Goal: Contribute content: Contribute content

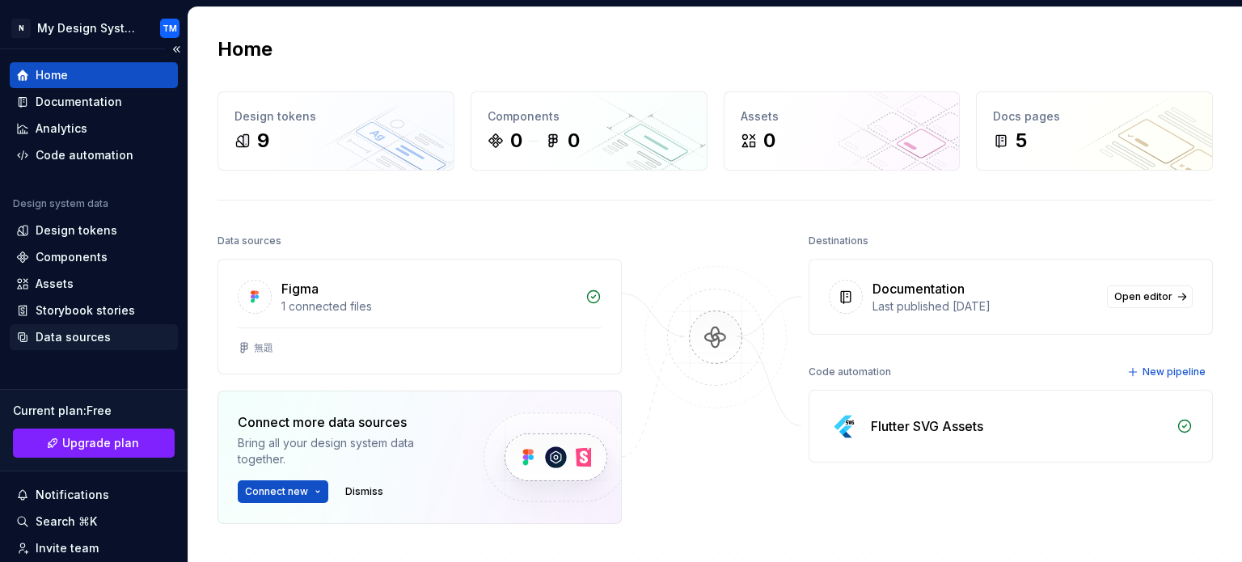
click at [94, 329] on div "Data sources" at bounding box center [73, 337] width 75 height 16
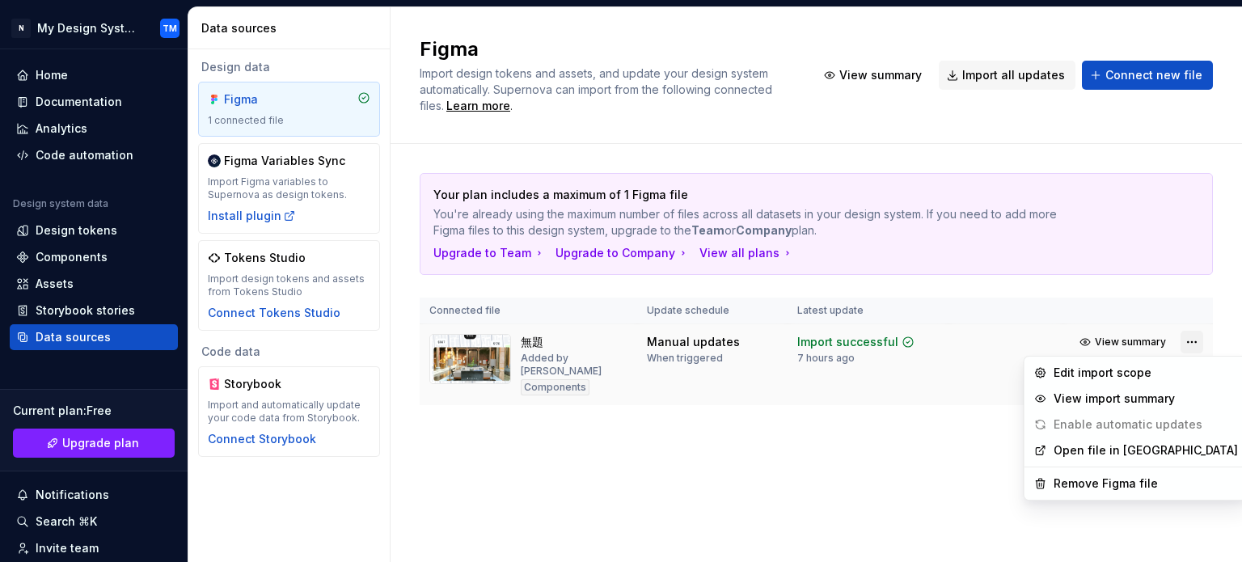
click at [1188, 342] on html "N My Design System TM Home Documentation Analytics Code automation Design syste…" at bounding box center [621, 281] width 1242 height 562
click at [1103, 484] on div "Remove Figma file" at bounding box center [1145, 483] width 184 height 16
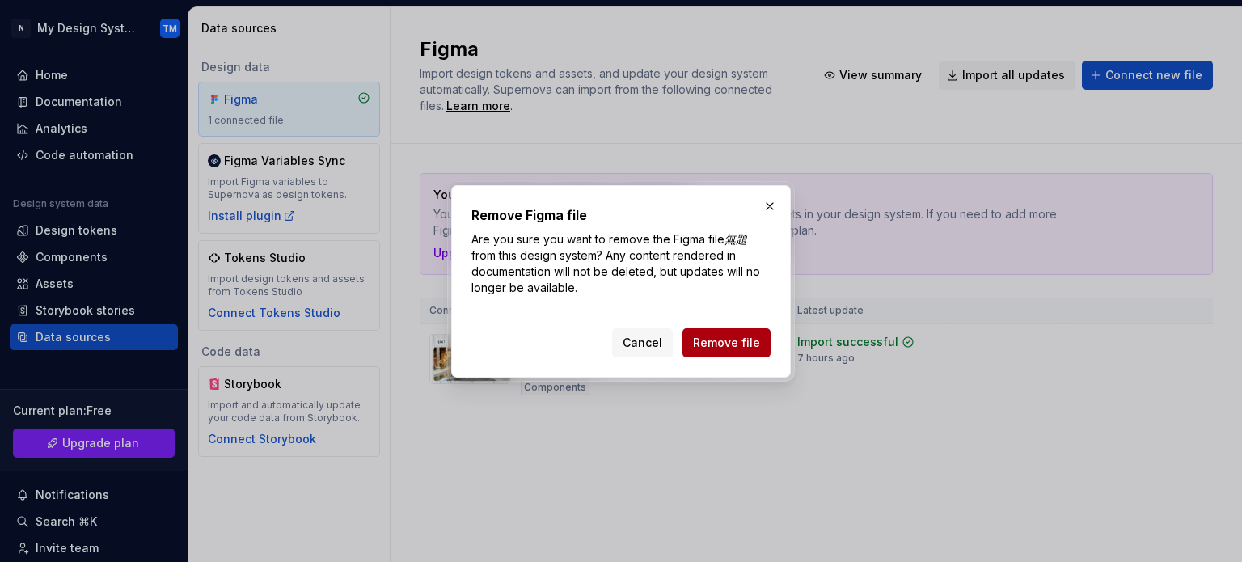
click at [735, 340] on span "Remove file" at bounding box center [726, 343] width 67 height 16
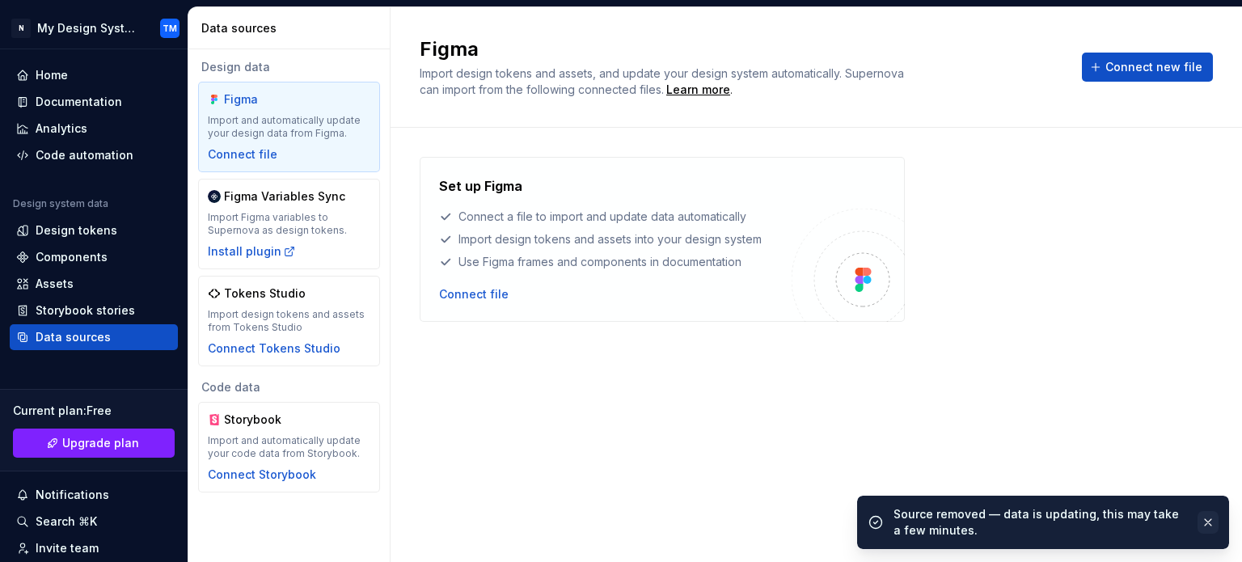
click at [1201, 520] on button "button" at bounding box center [1207, 522] width 21 height 23
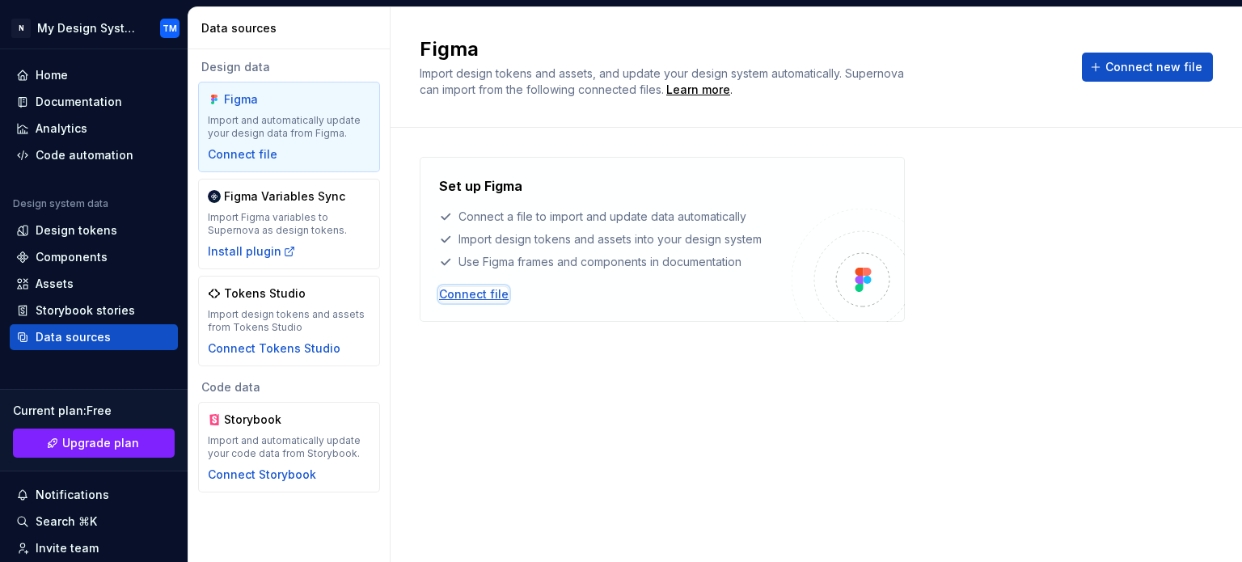
click at [475, 302] on div "Connect file" at bounding box center [474, 294] width 70 height 16
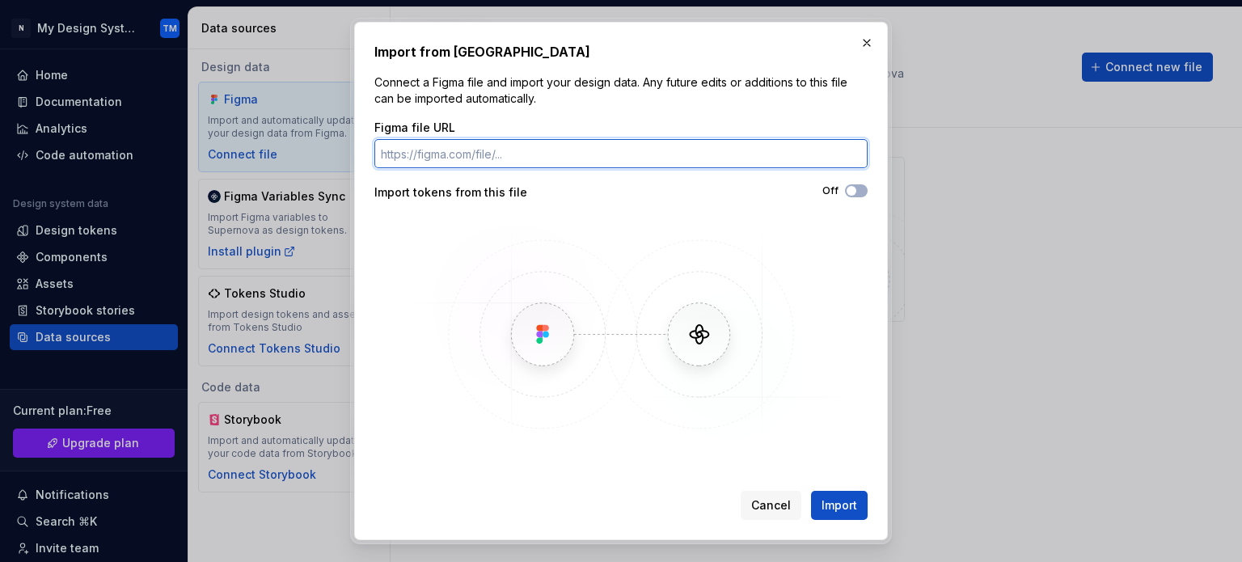
paste input "[URL][DOMAIN_NAME]"
type input "[URL][DOMAIN_NAME]"
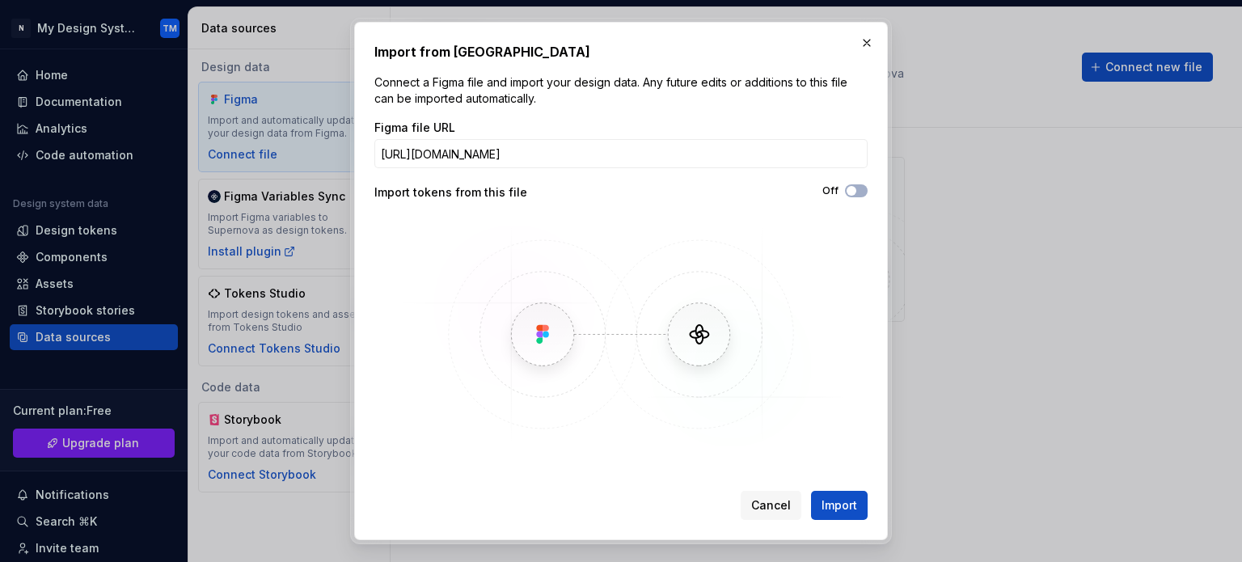
scroll to position [0, 0]
click at [834, 499] on span "Import" at bounding box center [839, 505] width 36 height 16
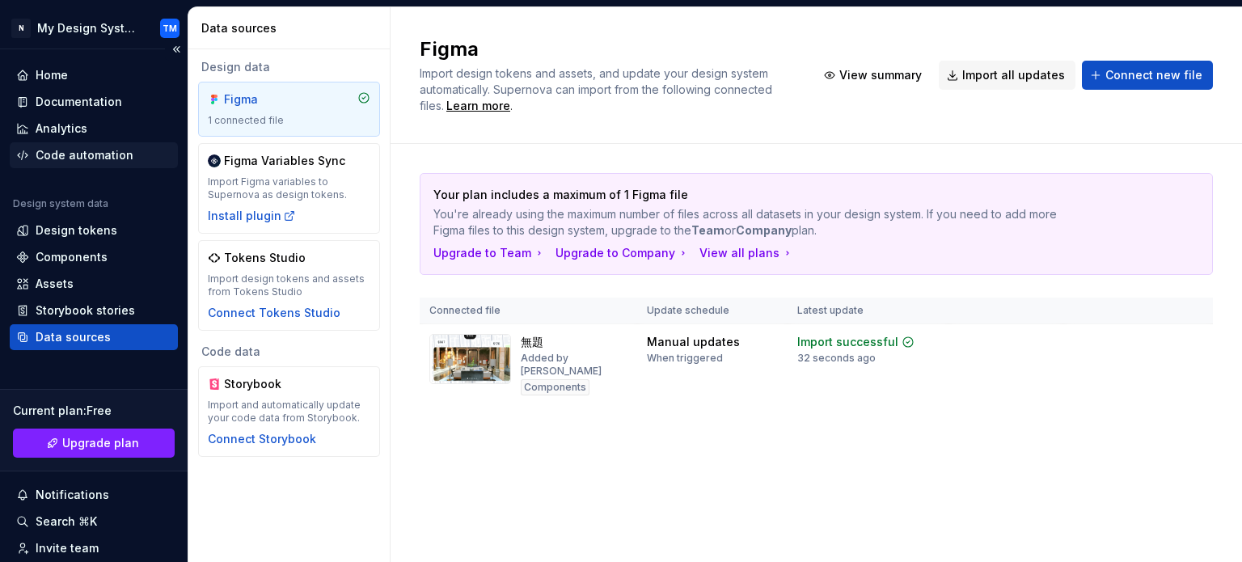
click at [118, 158] on div "Code automation" at bounding box center [85, 155] width 98 height 16
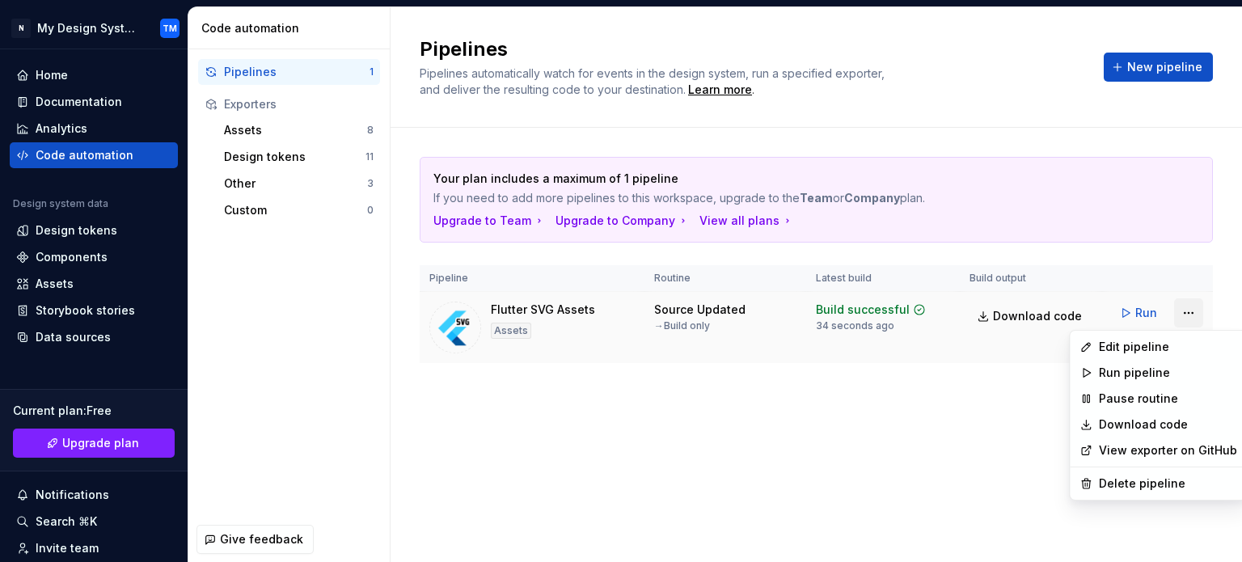
click at [1188, 316] on html "N My Design System TM Home Documentation Analytics Code automation Design syste…" at bounding box center [621, 281] width 1242 height 562
click at [1151, 482] on div "Delete pipeline" at bounding box center [1168, 483] width 138 height 16
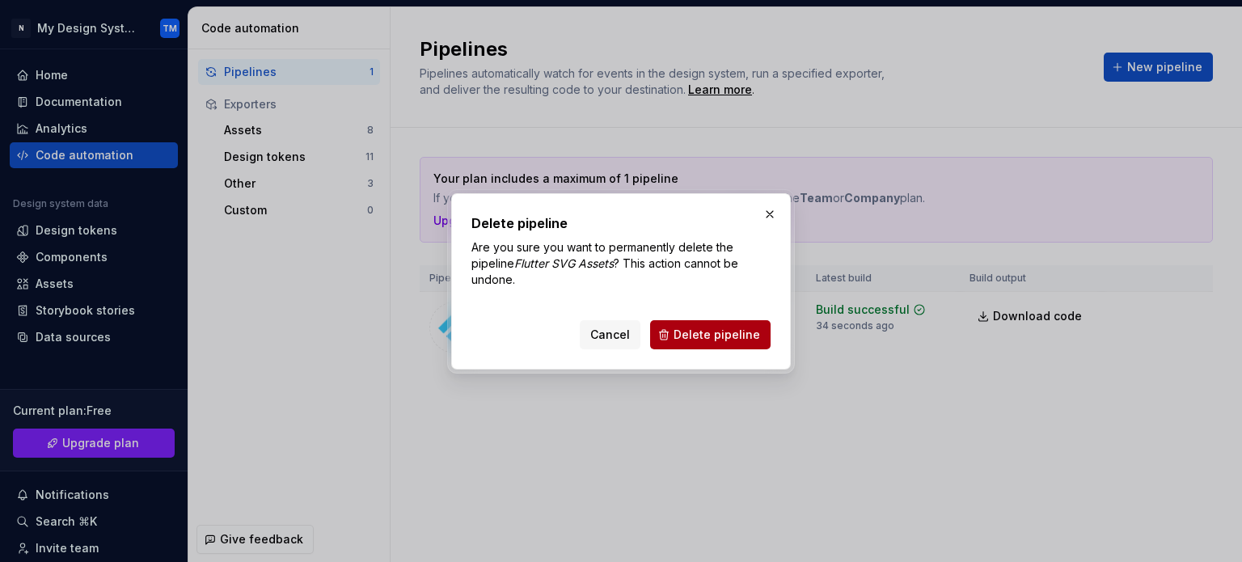
click at [714, 328] on span "Delete pipeline" at bounding box center [716, 335] width 87 height 16
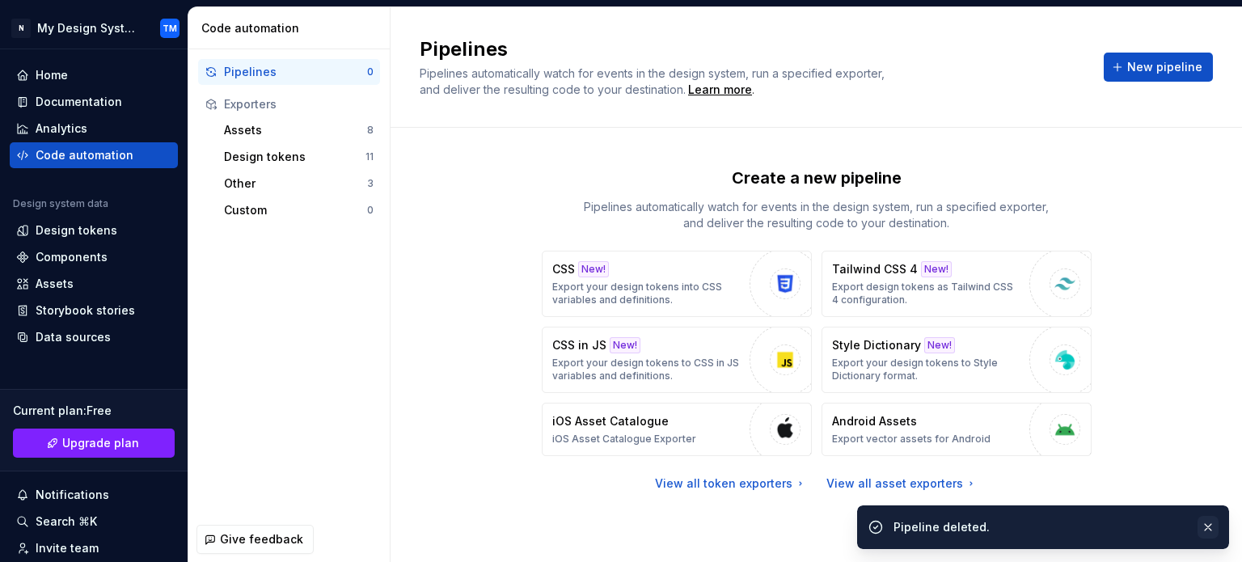
click at [1206, 526] on button "button" at bounding box center [1207, 527] width 21 height 23
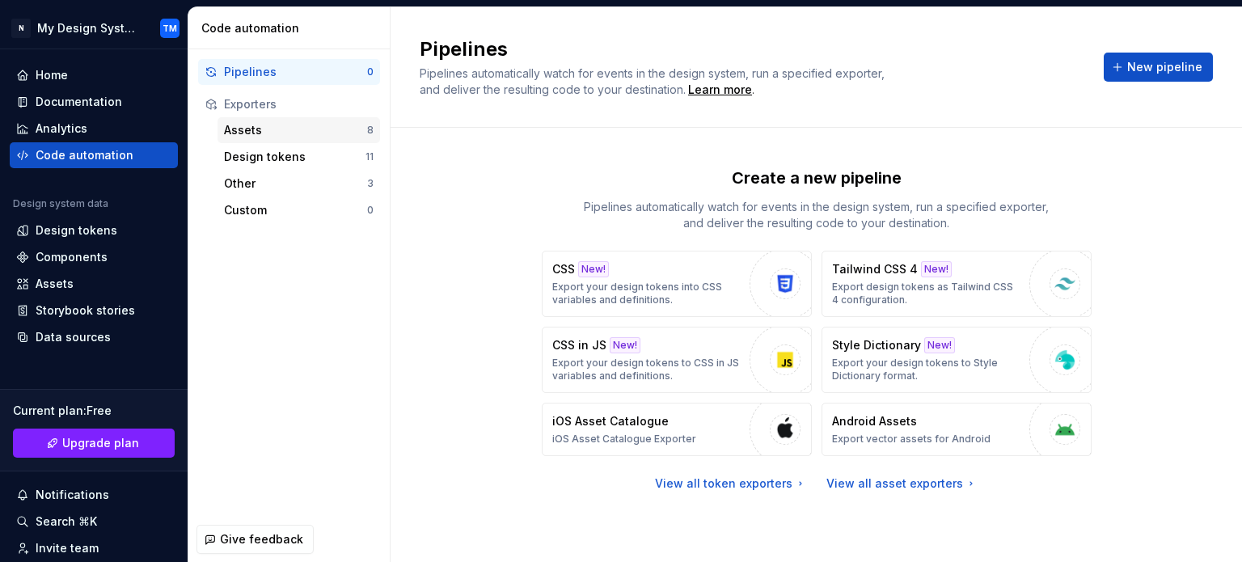
click at [311, 128] on div "Assets" at bounding box center [295, 130] width 143 height 16
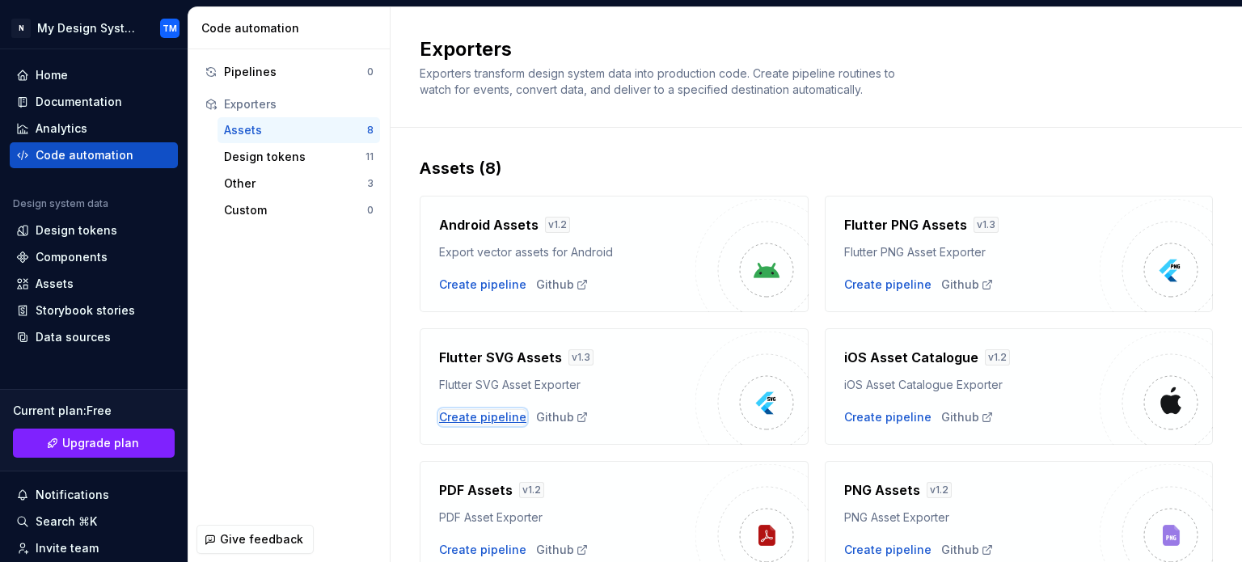
click at [492, 412] on div "Create pipeline" at bounding box center [482, 417] width 87 height 16
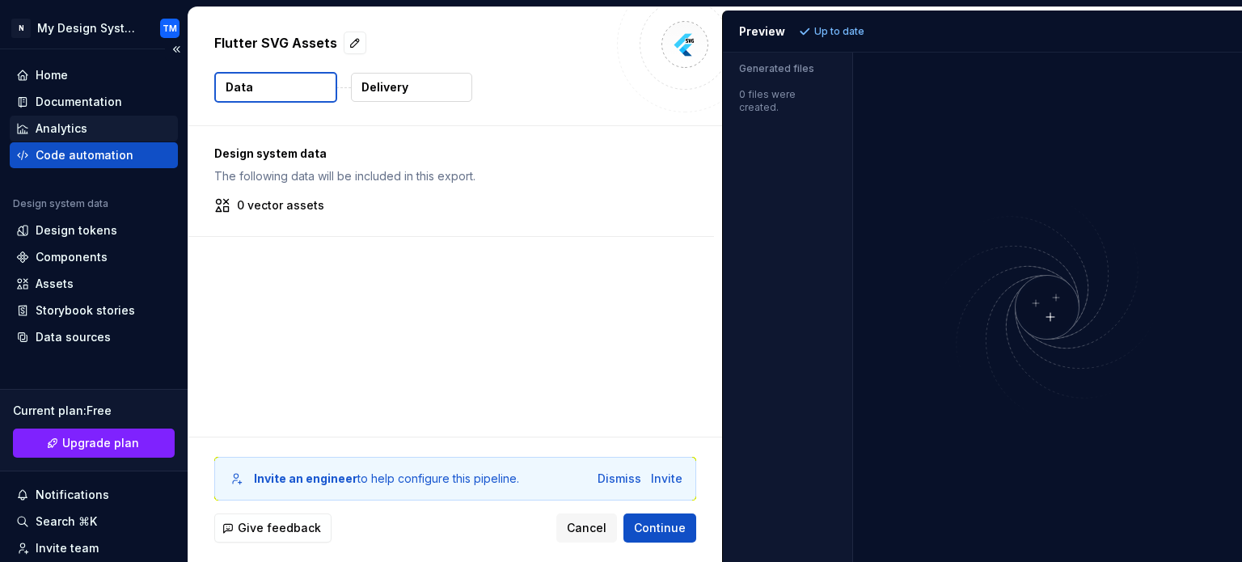
click at [70, 129] on div "Analytics" at bounding box center [62, 128] width 52 height 16
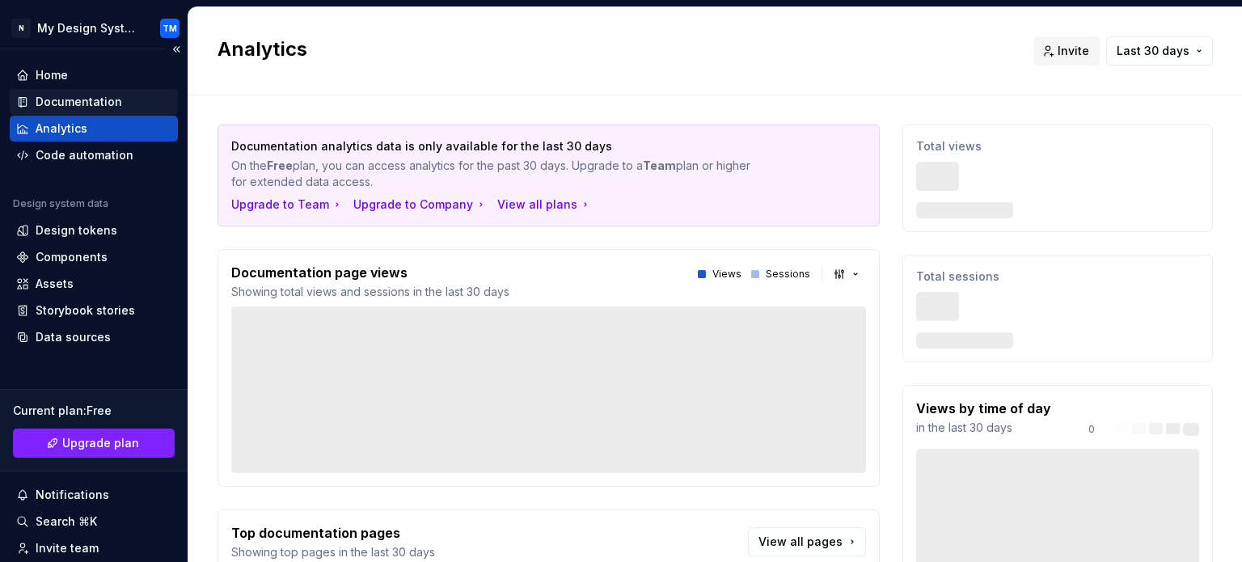
click at [74, 106] on div "Documentation" at bounding box center [79, 102] width 87 height 16
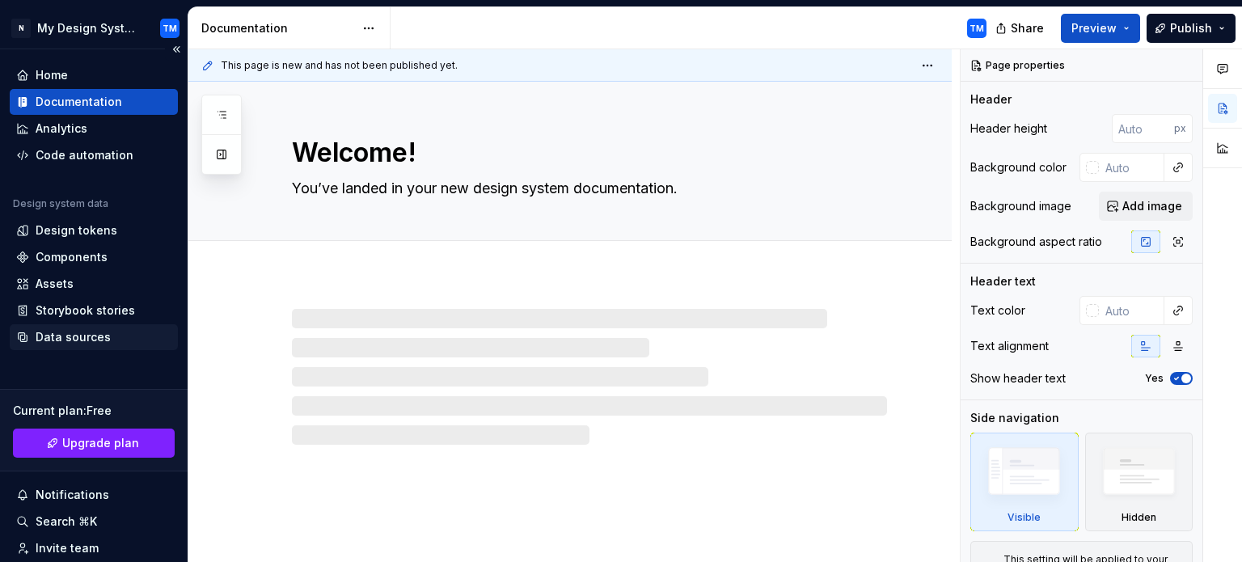
type textarea "*"
click at [84, 342] on div "Data sources" at bounding box center [73, 337] width 75 height 16
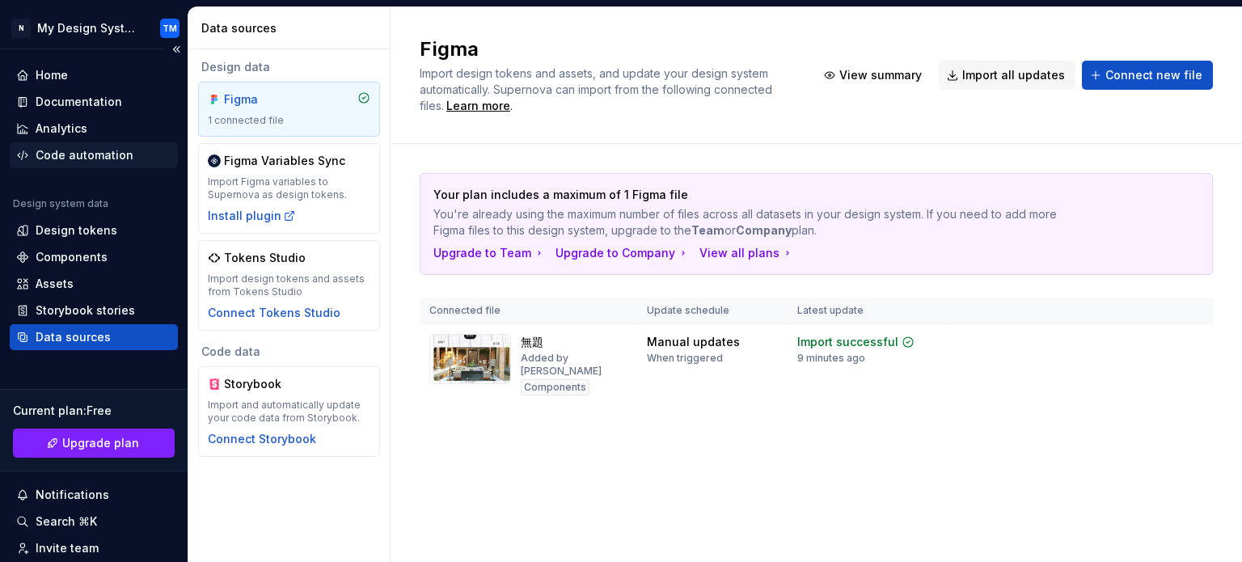
click at [107, 151] on div "Code automation" at bounding box center [85, 155] width 98 height 16
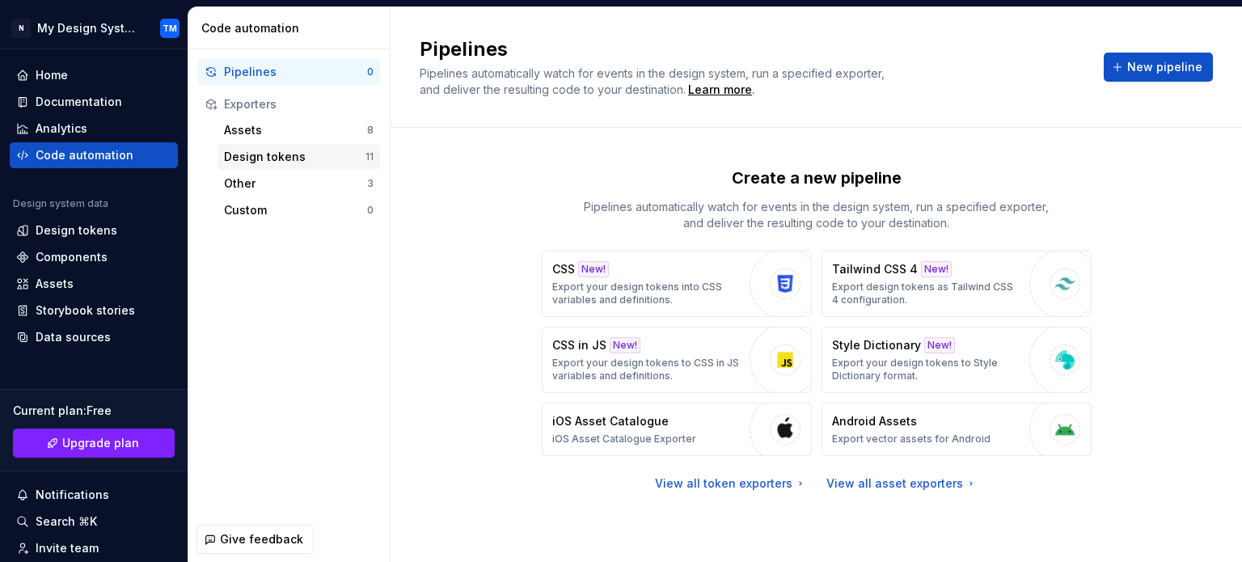
click at [292, 161] on div "Design tokens" at bounding box center [294, 157] width 141 height 16
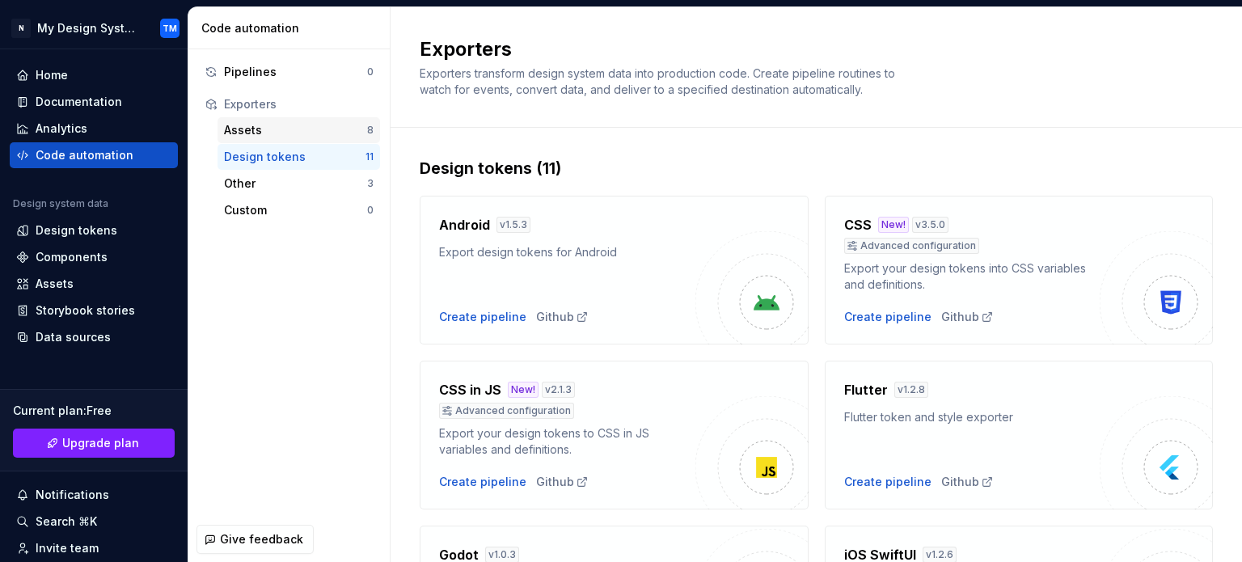
click at [282, 141] on div "Assets 8" at bounding box center [298, 130] width 163 height 26
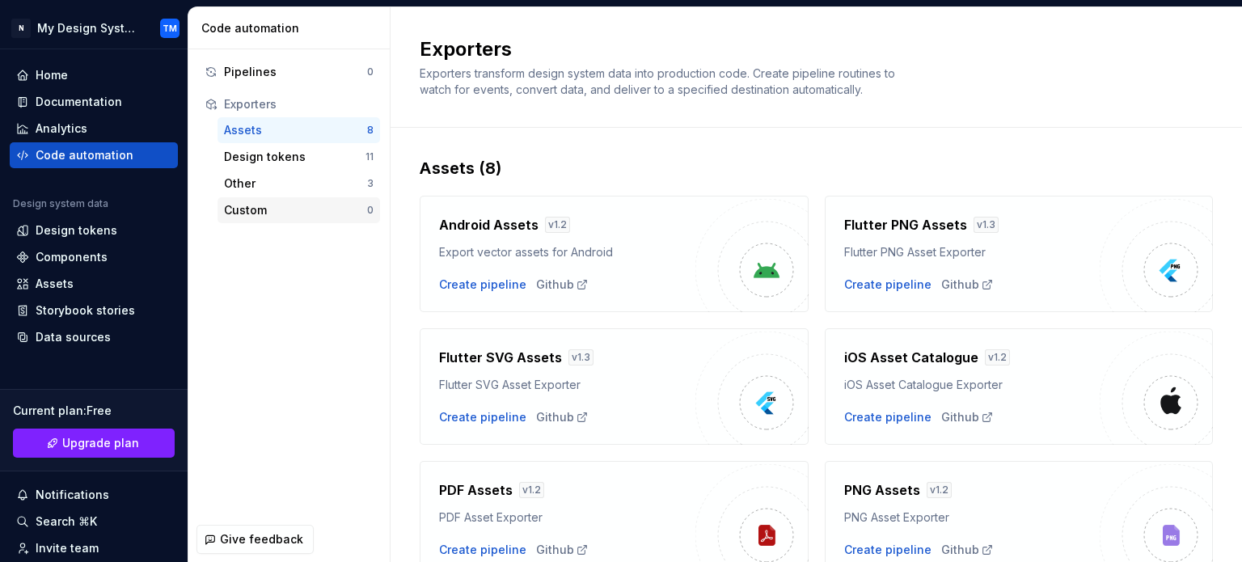
click at [277, 215] on div "Custom" at bounding box center [295, 210] width 143 height 16
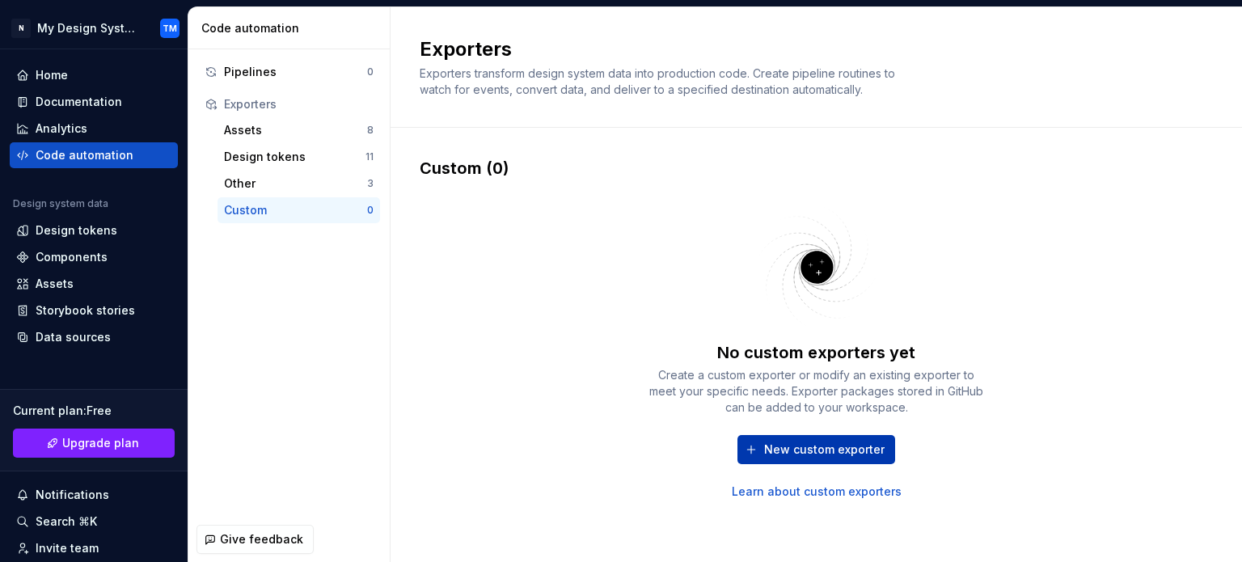
click at [799, 436] on button "New custom exporter" at bounding box center [816, 449] width 158 height 29
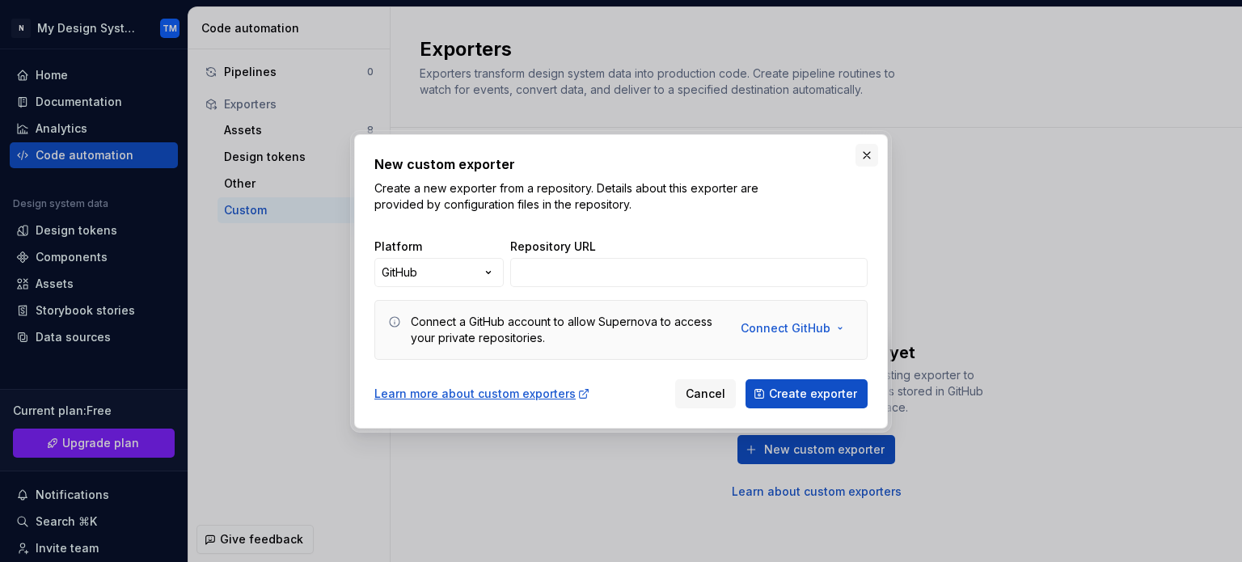
click at [861, 156] on button "button" at bounding box center [866, 155] width 23 height 23
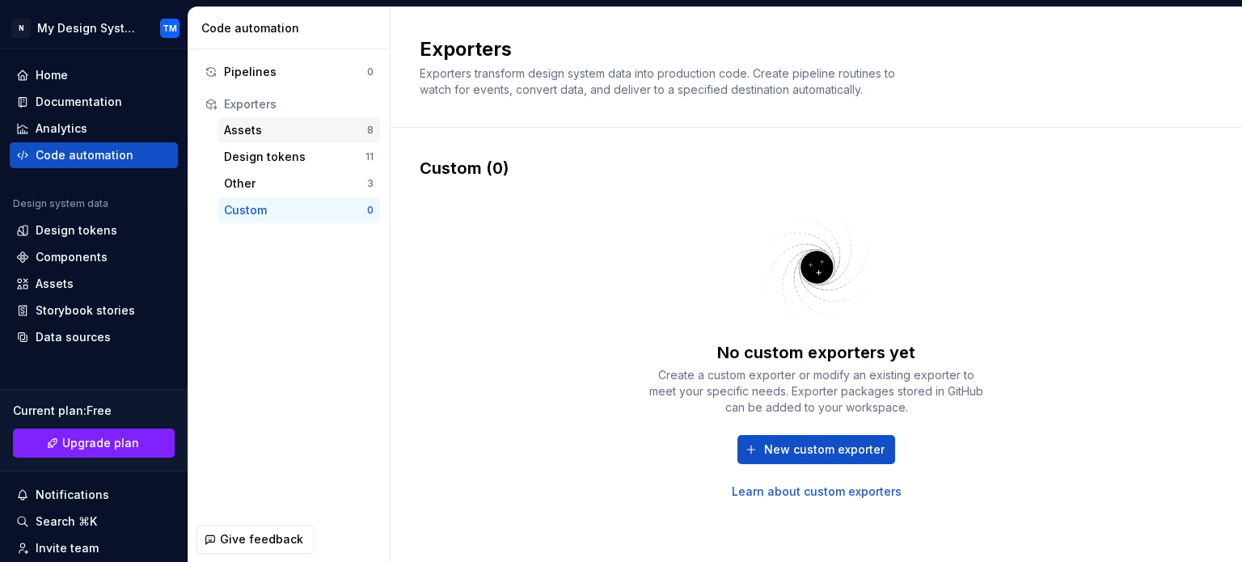
click at [294, 130] on div "Assets" at bounding box center [295, 130] width 143 height 16
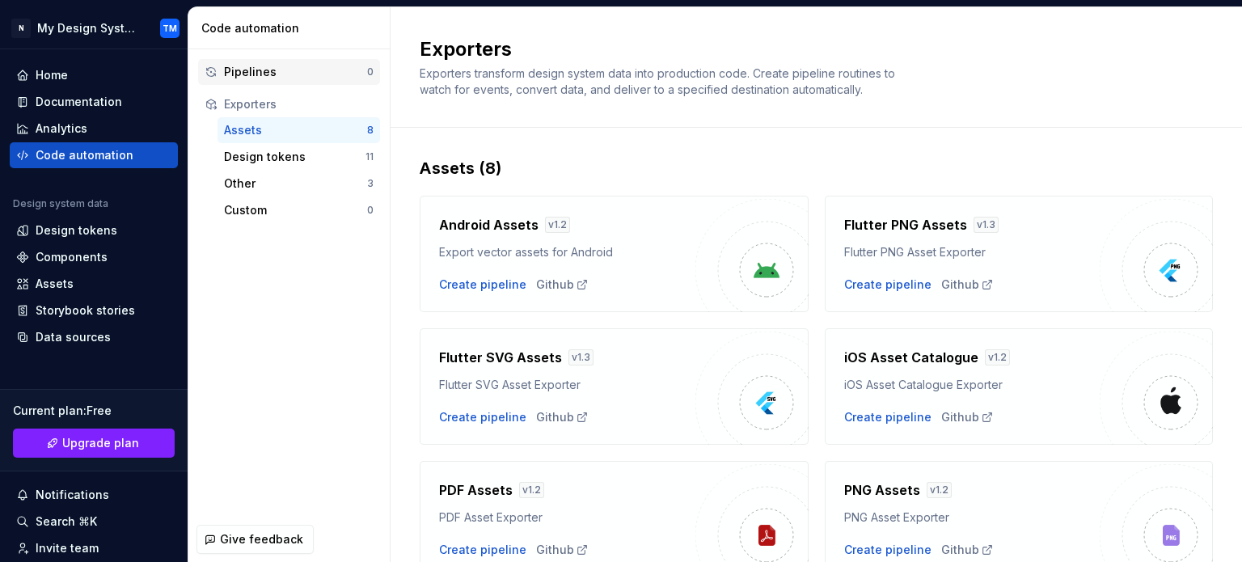
click at [277, 68] on div "Pipelines" at bounding box center [295, 72] width 143 height 16
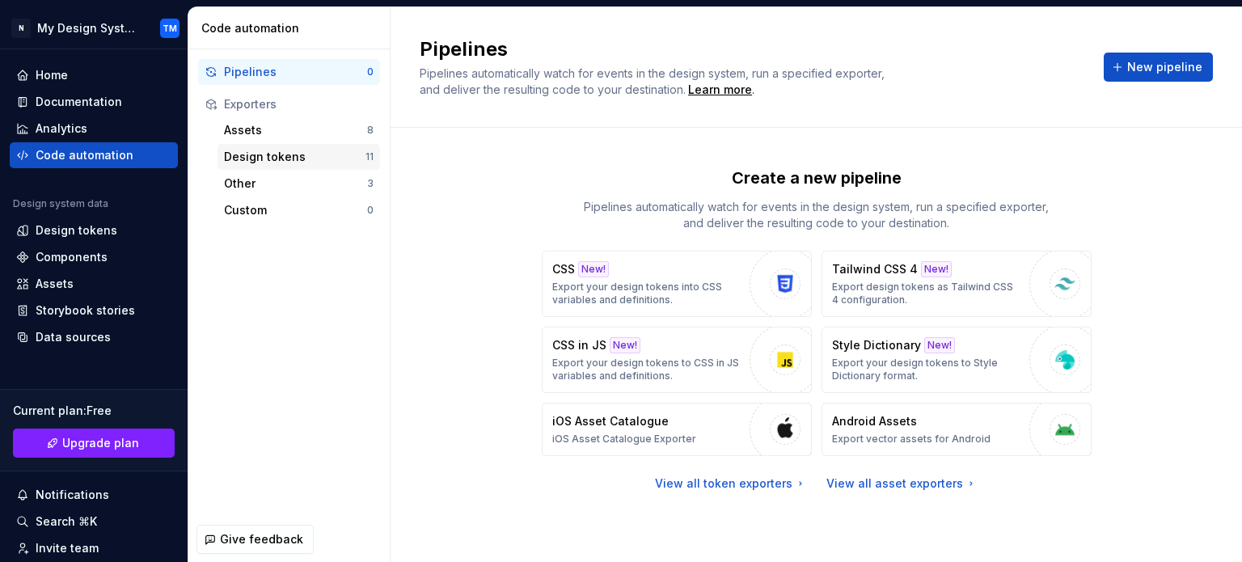
click at [306, 160] on div "Design tokens" at bounding box center [294, 157] width 141 height 16
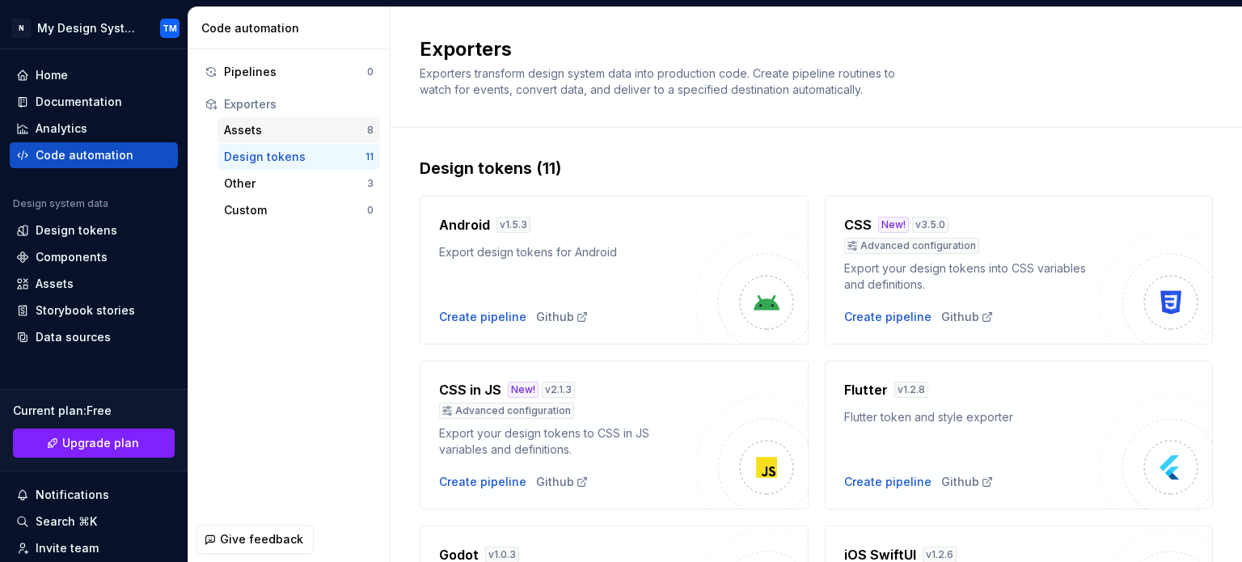
click at [297, 133] on div "Assets" at bounding box center [295, 130] width 143 height 16
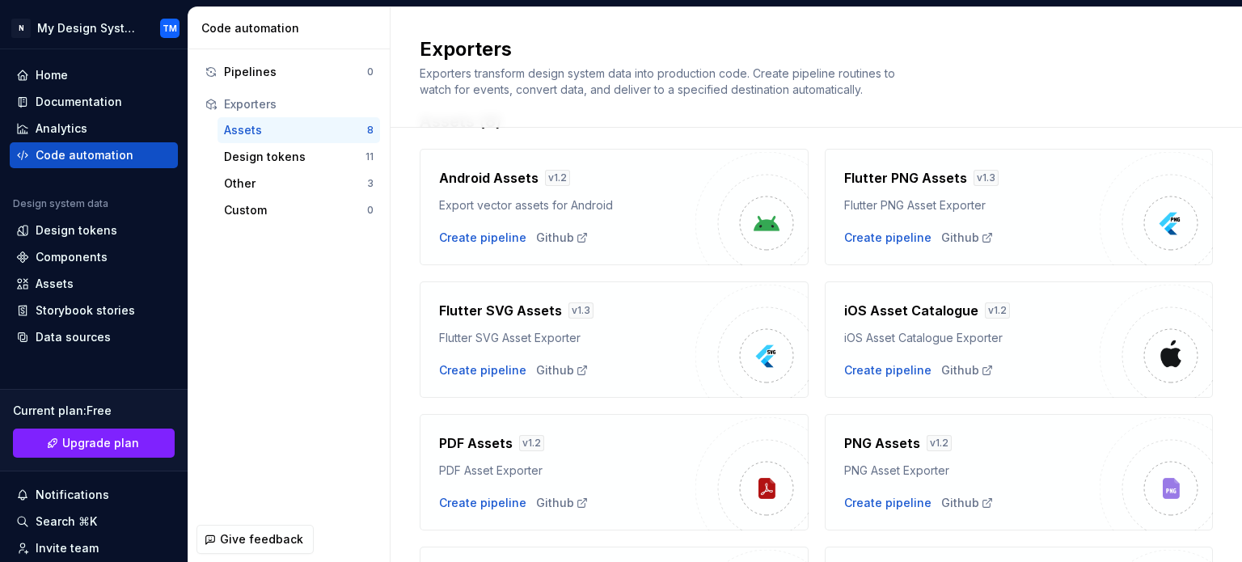
scroll to position [49, 0]
click at [504, 369] on div "Create pipeline" at bounding box center [482, 369] width 87 height 16
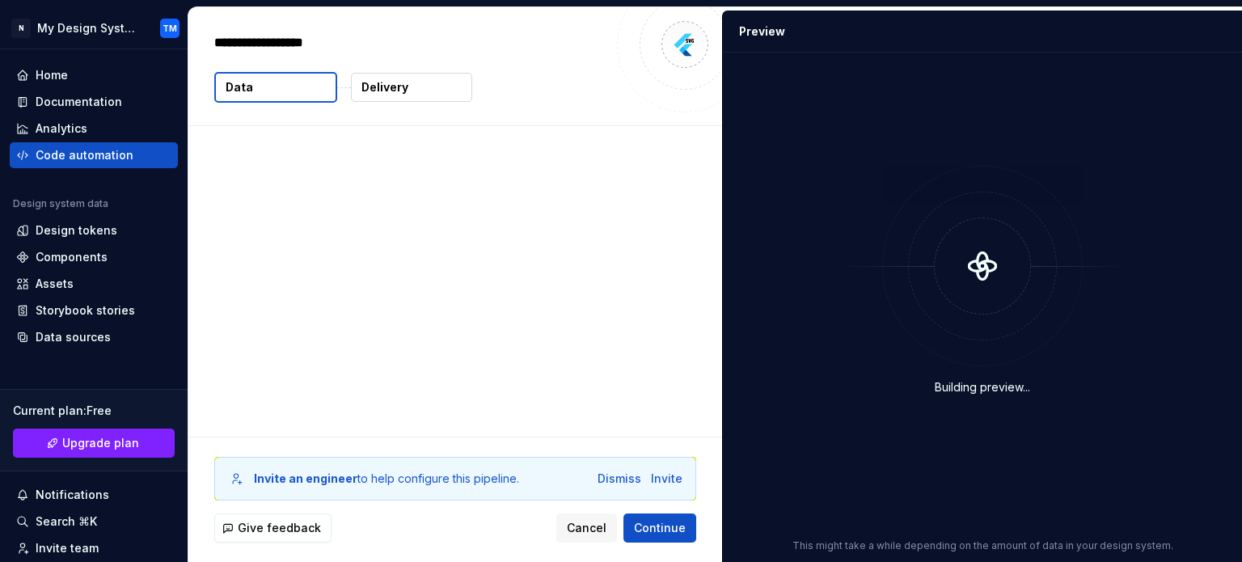
type textarea "*"
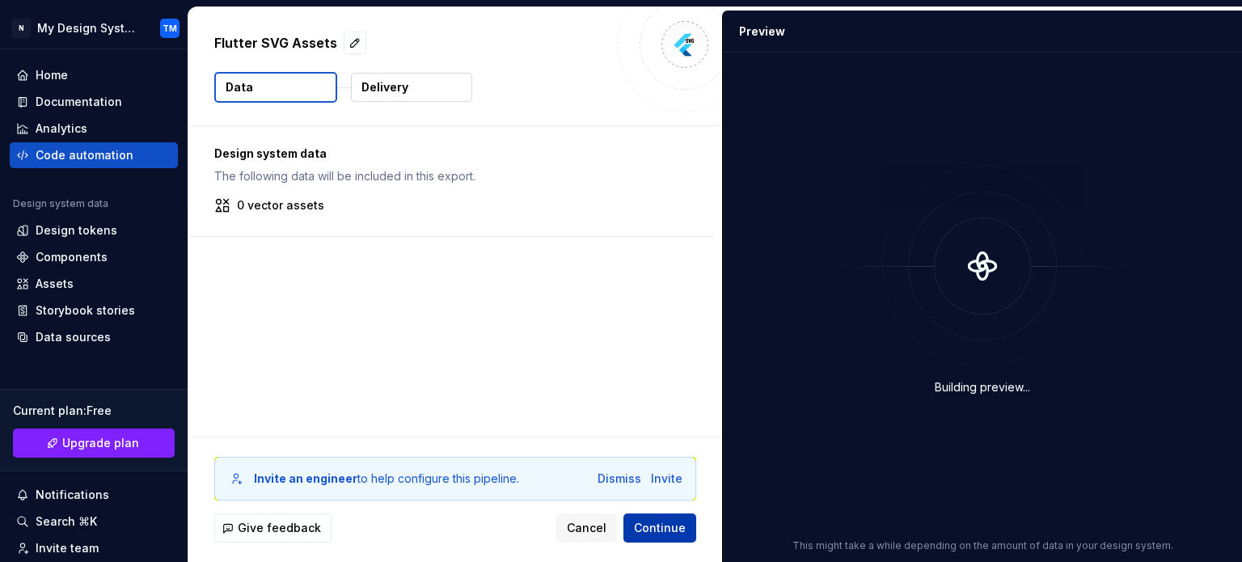
click at [656, 526] on span "Continue" at bounding box center [660, 528] width 52 height 16
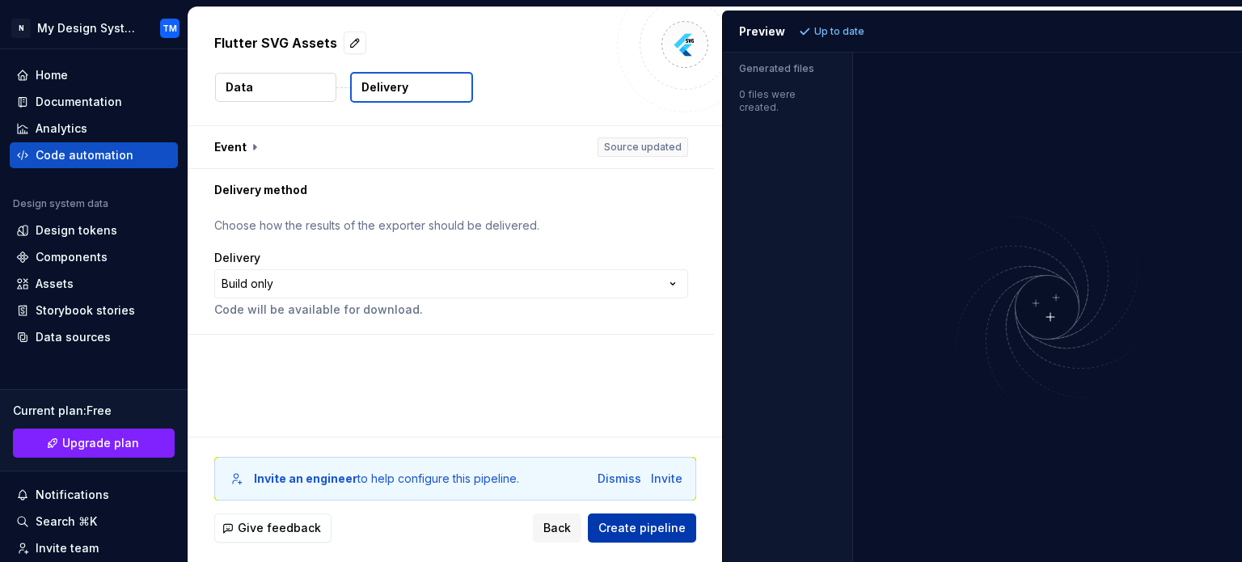
click at [656, 526] on span "Create pipeline" at bounding box center [641, 528] width 87 height 16
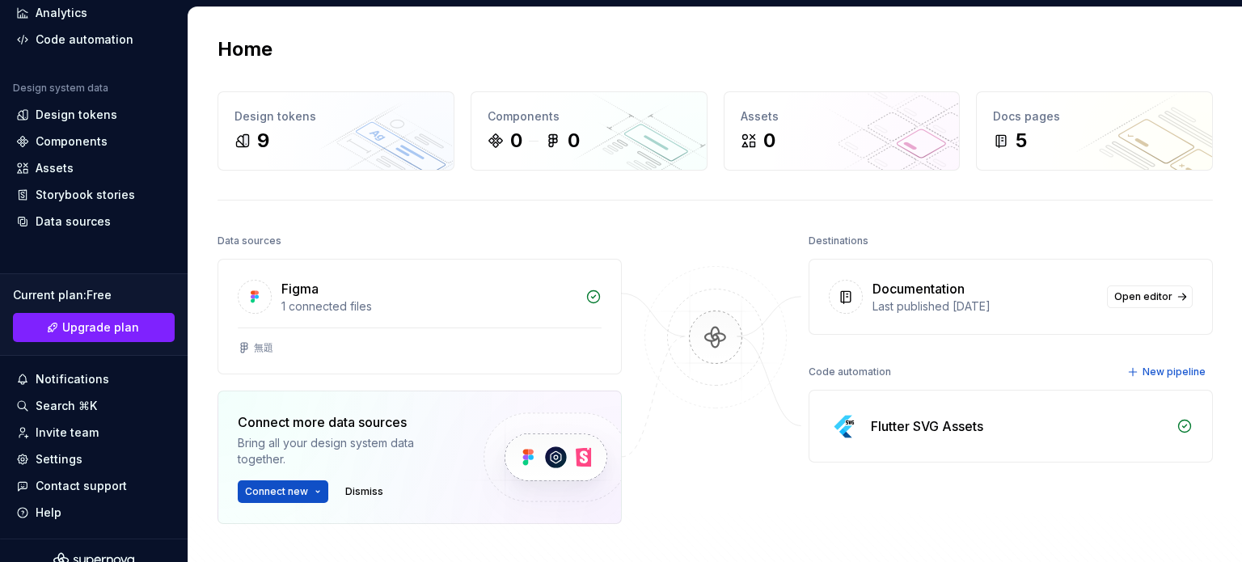
scroll to position [134, 0]
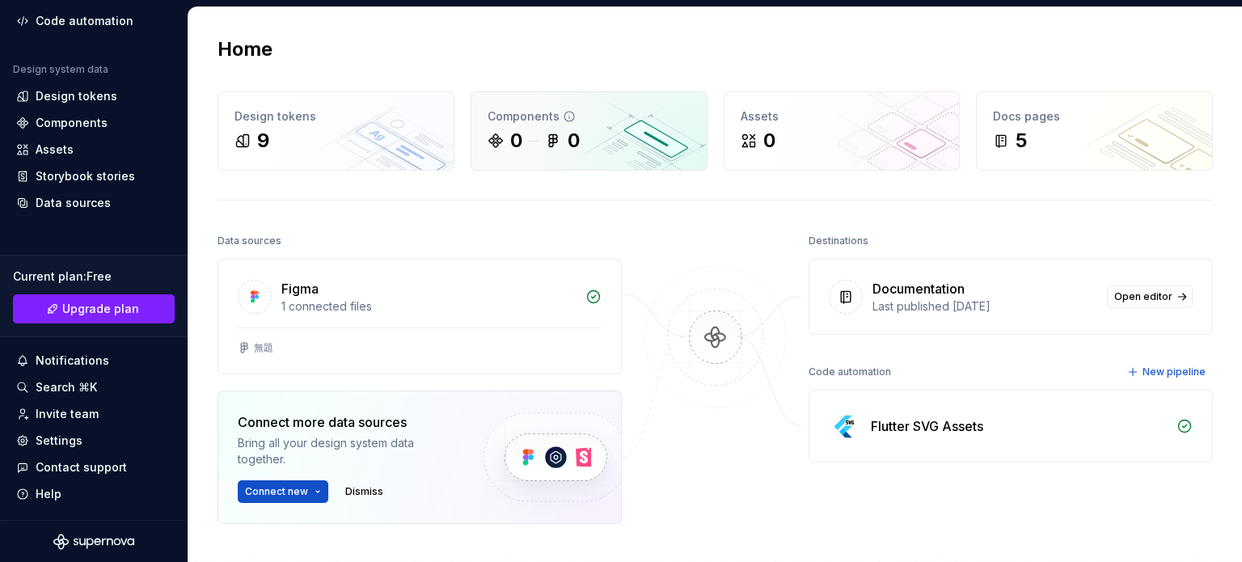
click at [621, 133] on div "0 0" at bounding box center [589, 141] width 203 height 26
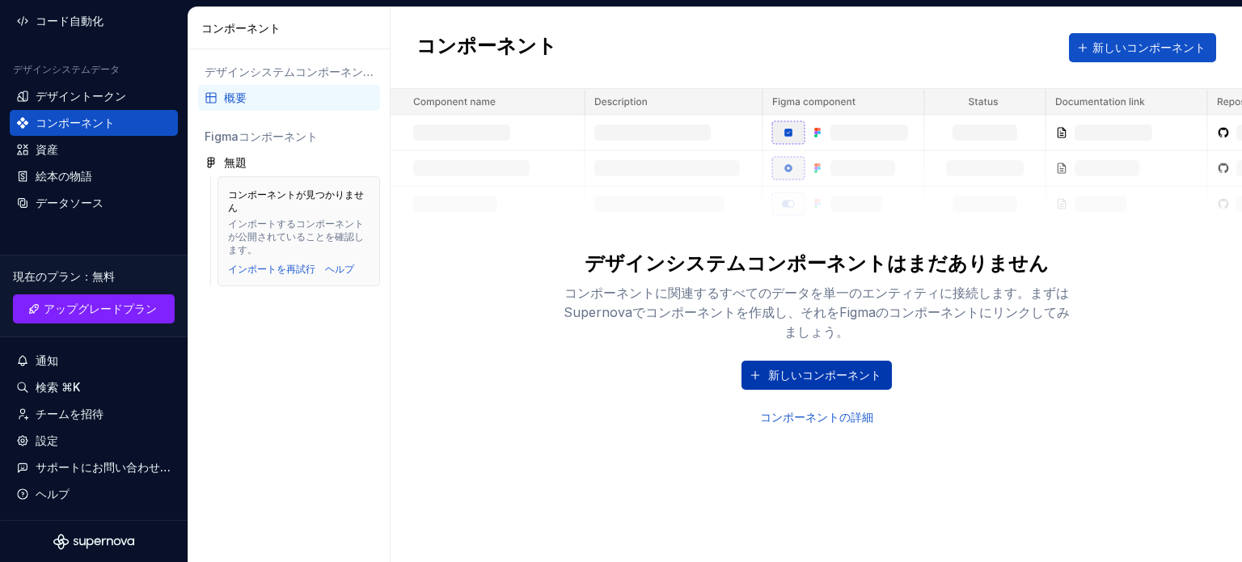
click at [766, 368] on button "新しいコンポーネント" at bounding box center [816, 375] width 150 height 29
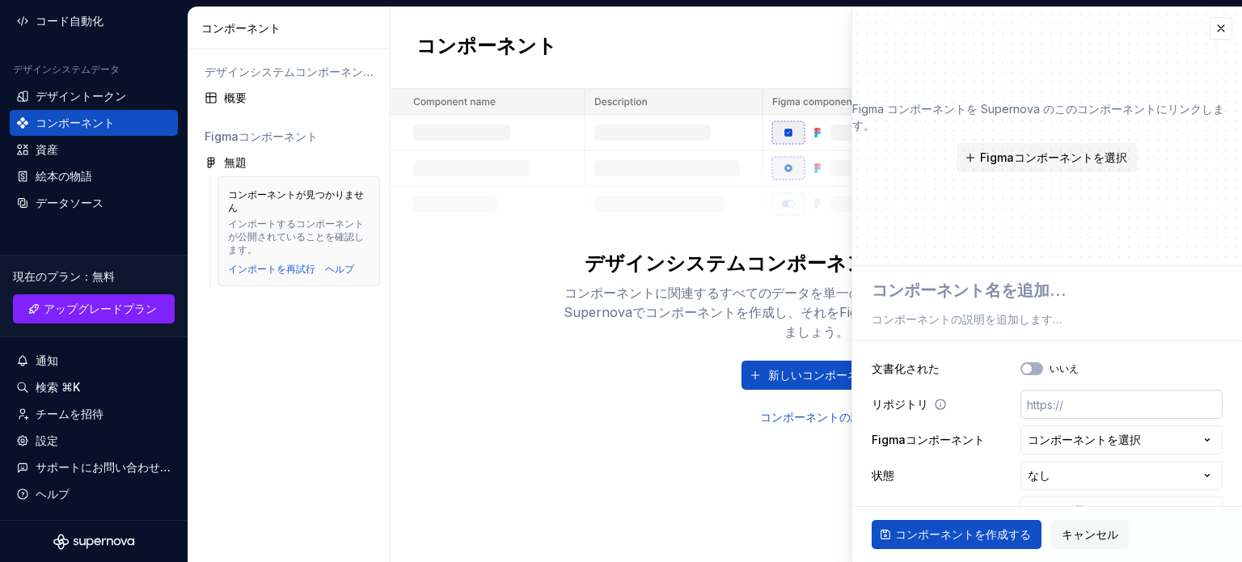
scroll to position [32, 0]
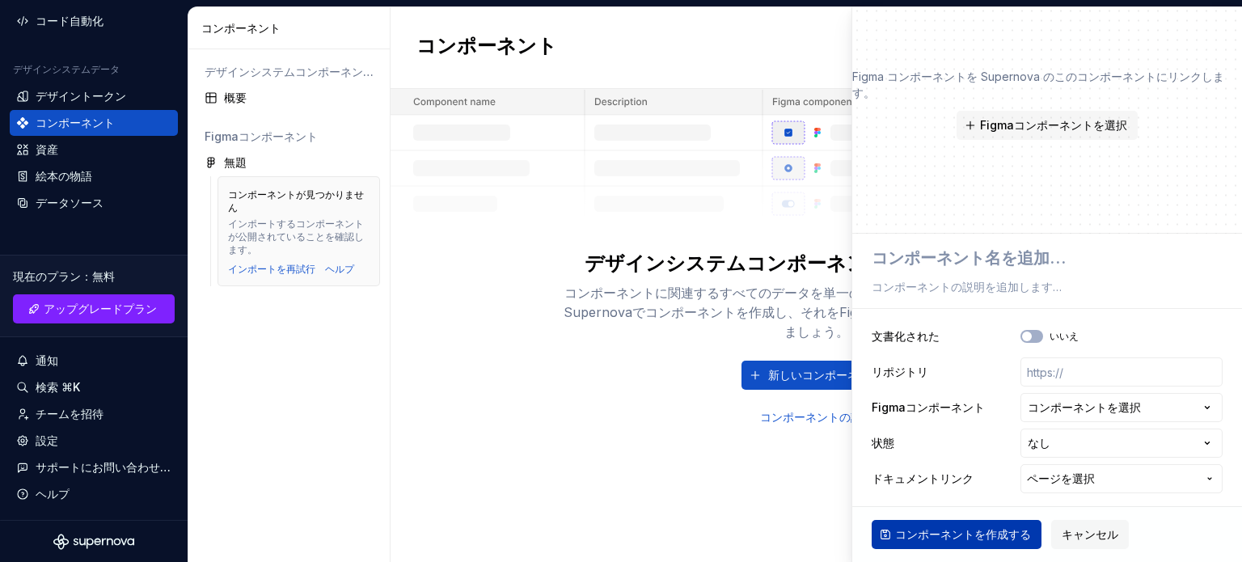
click at [1012, 530] on font "コンポーネントを作成する" at bounding box center [963, 534] width 136 height 14
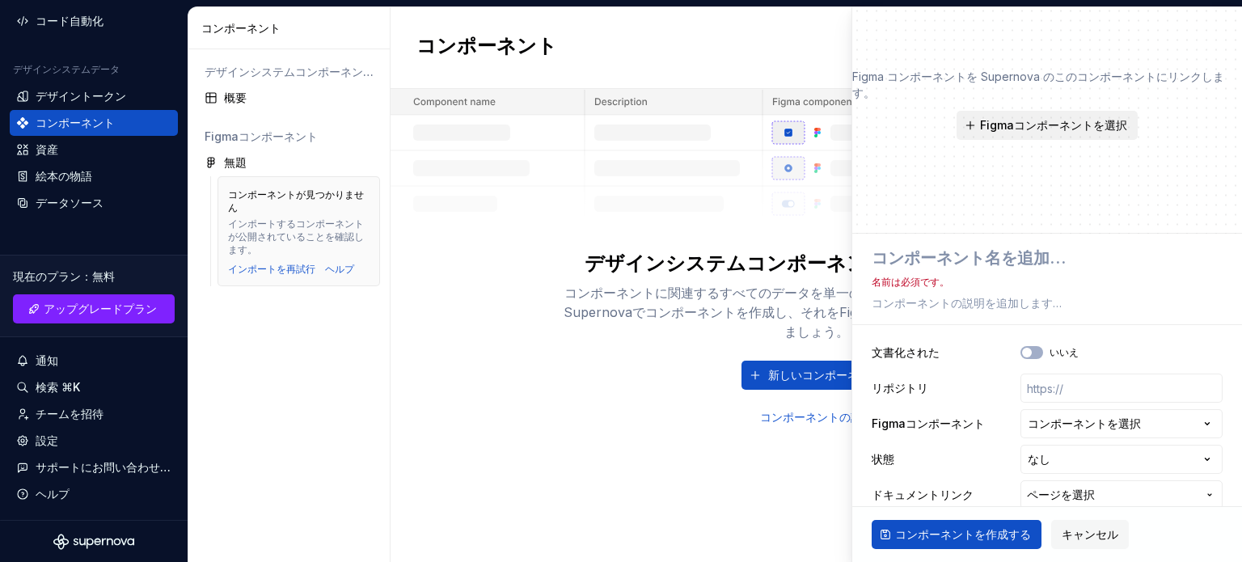
click at [1007, 133] on button "Figmaコンポーネントを選択" at bounding box center [1046, 125] width 181 height 29
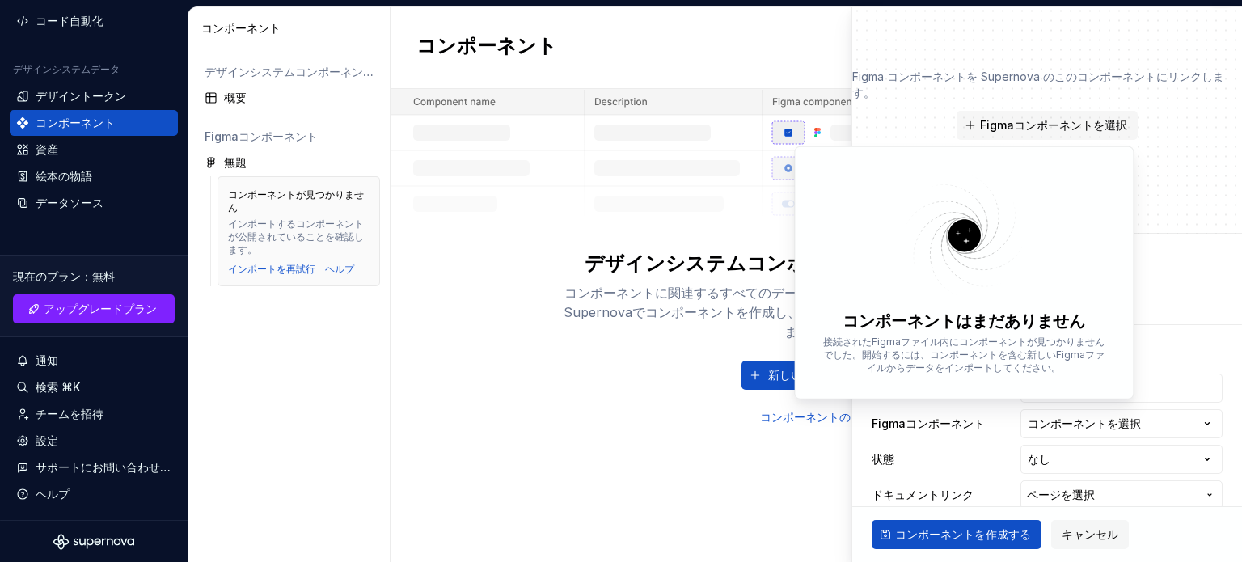
type textarea "*"
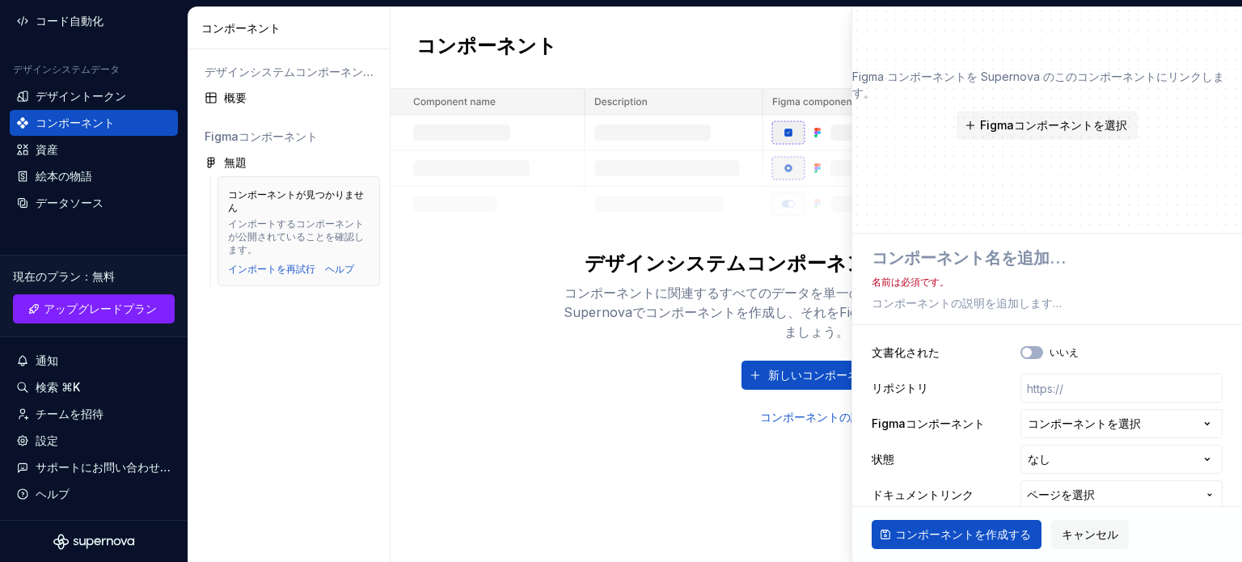
click at [876, 49] on div "Figma コンポーネントを Supernova のこのコンポーネントにリンクします。 Figmaコンポーネントを選択" at bounding box center [1047, 104] width 390 height 259
click at [624, 504] on div "コンポーネント 新しいコンポーネント デザインシステムコンポーネントはまだありません コンポーネントに関連するすべてのデータを単一のエンティティに接続します。…" at bounding box center [816, 284] width 851 height 555
click at [124, 155] on div "資産" at bounding box center [93, 149] width 155 height 16
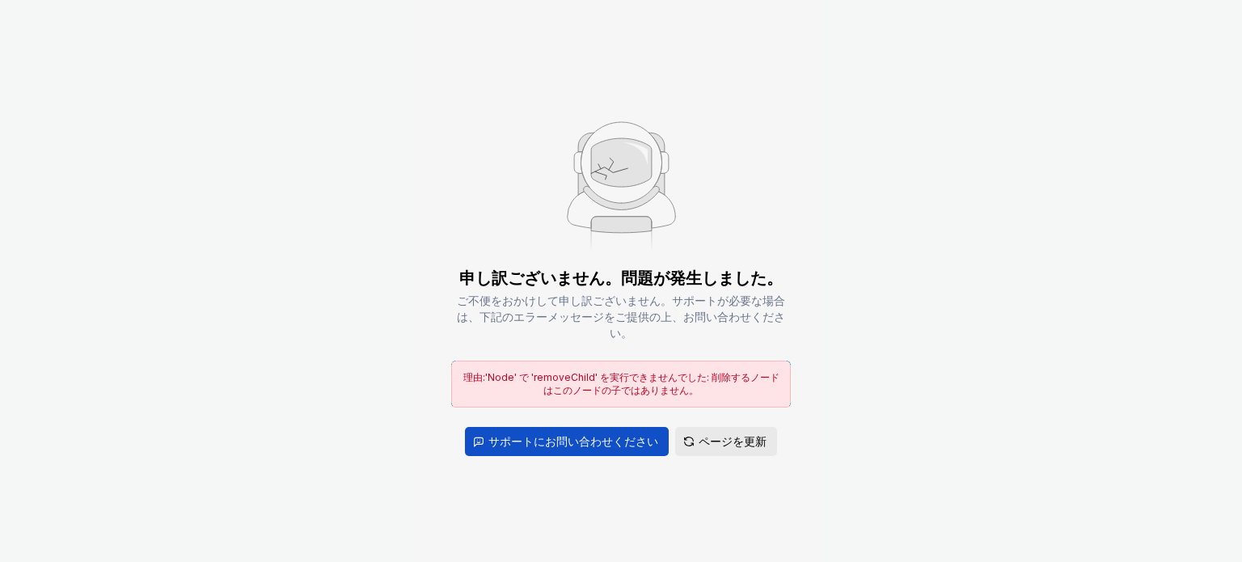
click at [706, 437] on font "ページを更新" at bounding box center [733, 441] width 68 height 14
